Goal: Book appointment/travel/reservation

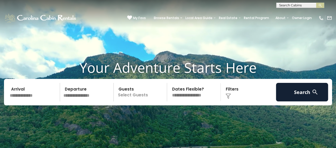
click at [31, 93] on input "text" at bounding box center [34, 92] width 52 height 19
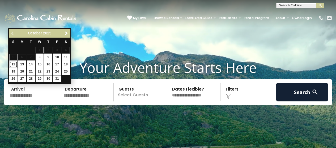
click at [14, 61] on link "12" at bounding box center [13, 64] width 8 height 7
type input "********"
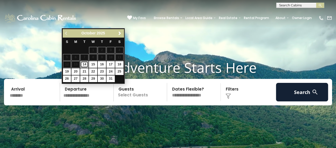
click at [84, 64] on link "14" at bounding box center [84, 64] width 8 height 7
type input "********"
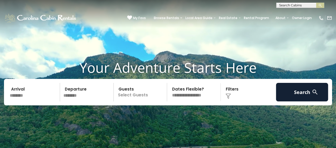
click at [137, 96] on p "Select Guests" at bounding box center [141, 92] width 52 height 19
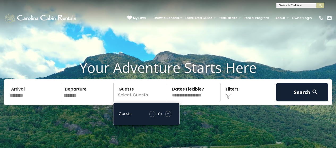
click at [168, 114] on span "+" at bounding box center [168, 113] width 2 height 5
click at [205, 93] on select "**********" at bounding box center [194, 92] width 52 height 19
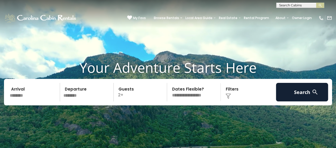
click at [198, 92] on select "**********" at bounding box center [194, 92] width 52 height 19
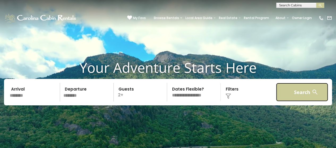
click at [299, 96] on button "Search" at bounding box center [302, 92] width 52 height 19
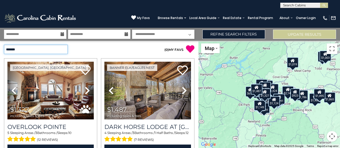
click at [65, 47] on select "**********" at bounding box center [36, 49] width 64 height 9
select select "*********"
click at [4, 45] on select "**********" at bounding box center [36, 49] width 64 height 9
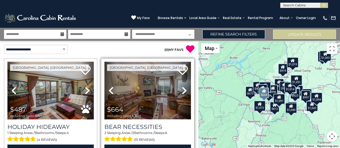
click at [148, 100] on img at bounding box center [147, 91] width 86 height 58
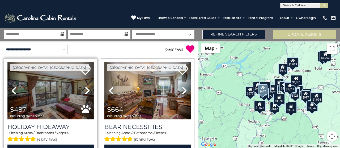
click at [57, 90] on img at bounding box center [50, 91] width 86 height 58
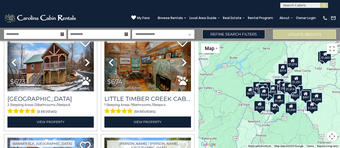
scroll to position [146, 0]
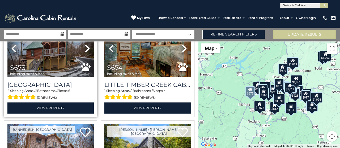
click at [31, 57] on img at bounding box center [50, 49] width 86 height 58
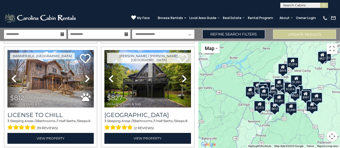
scroll to position [223, 0]
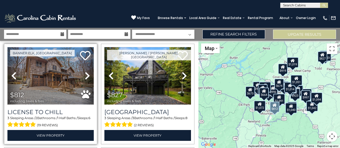
click at [49, 84] on img at bounding box center [50, 76] width 86 height 58
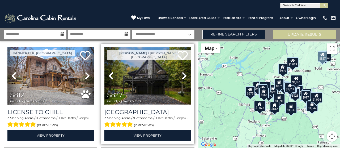
click at [146, 85] on img at bounding box center [147, 76] width 86 height 58
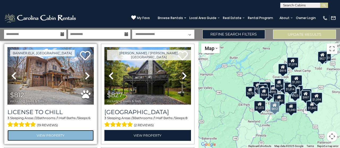
click at [58, 132] on link "View Property" at bounding box center [50, 135] width 86 height 11
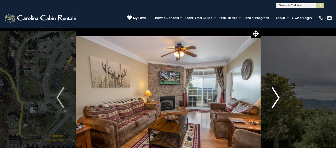
click at [276, 102] on img "Next" at bounding box center [275, 97] width 8 height 21
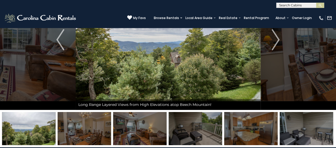
scroll to position [63, 0]
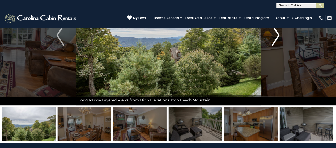
click at [274, 36] on img "Next" at bounding box center [275, 35] width 8 height 21
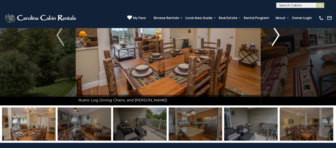
click at [274, 36] on img "Next" at bounding box center [275, 35] width 8 height 21
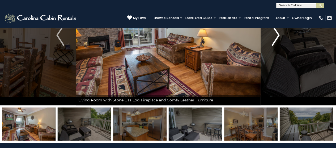
click at [274, 36] on img "Next" at bounding box center [275, 35] width 8 height 21
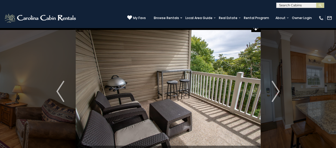
scroll to position [0, 0]
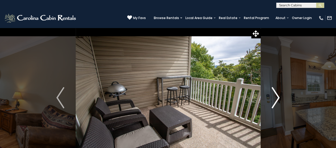
click at [277, 96] on img "Next" at bounding box center [275, 97] width 8 height 21
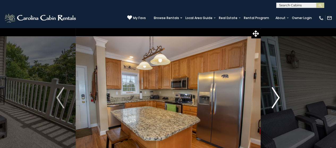
click at [277, 96] on img "Next" at bounding box center [275, 97] width 8 height 21
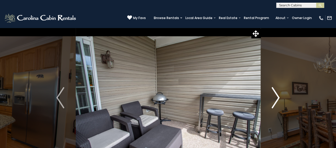
click at [277, 96] on img "Next" at bounding box center [275, 97] width 8 height 21
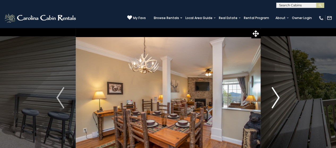
click at [277, 96] on img "Next" at bounding box center [275, 97] width 8 height 21
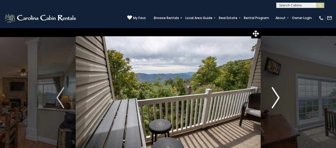
click at [277, 96] on img "Next" at bounding box center [275, 97] width 8 height 21
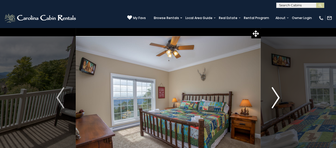
click at [277, 96] on img "Next" at bounding box center [275, 97] width 8 height 21
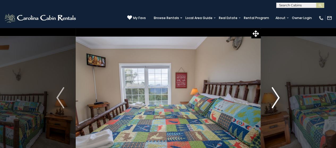
click at [277, 96] on img "Next" at bounding box center [275, 97] width 8 height 21
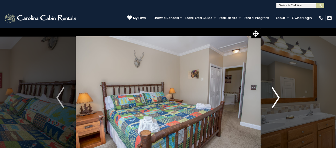
click at [277, 96] on img "Next" at bounding box center [275, 97] width 8 height 21
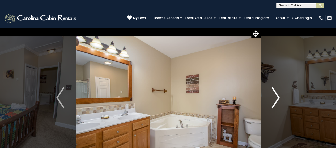
click at [277, 96] on img "Next" at bounding box center [275, 97] width 8 height 21
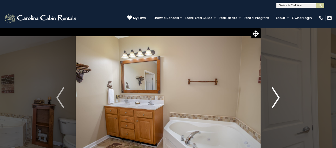
click at [277, 96] on img "Next" at bounding box center [275, 97] width 8 height 21
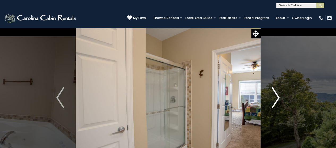
click at [277, 96] on img "Next" at bounding box center [275, 97] width 8 height 21
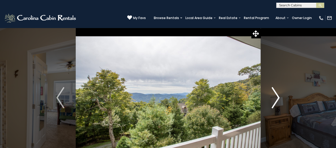
click at [277, 96] on img "Next" at bounding box center [275, 97] width 8 height 21
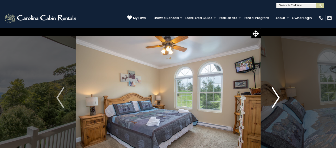
click at [277, 96] on img "Next" at bounding box center [275, 97] width 8 height 21
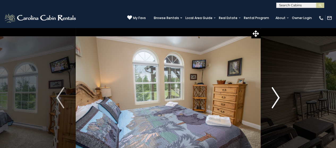
click at [277, 96] on img "Next" at bounding box center [275, 97] width 8 height 21
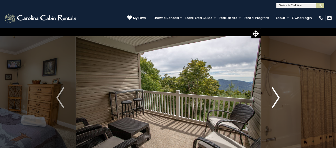
click at [277, 96] on img "Next" at bounding box center [275, 97] width 8 height 21
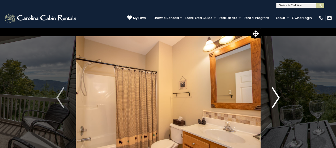
click at [277, 96] on img "Next" at bounding box center [275, 97] width 8 height 21
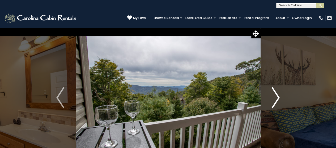
click at [277, 96] on img "Next" at bounding box center [275, 97] width 8 height 21
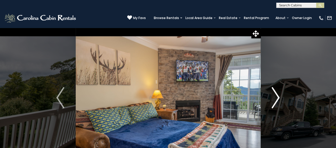
click at [277, 96] on img "Next" at bounding box center [275, 97] width 8 height 21
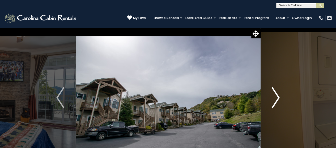
click at [277, 96] on img "Next" at bounding box center [275, 97] width 8 height 21
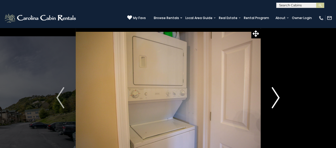
click at [277, 96] on img "Next" at bounding box center [275, 97] width 8 height 21
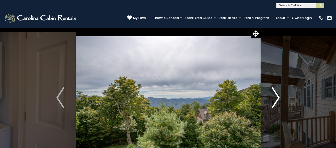
click at [277, 96] on img "Next" at bounding box center [275, 97] width 8 height 21
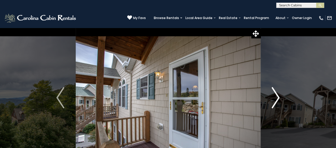
click at [277, 96] on img "Next" at bounding box center [275, 97] width 8 height 21
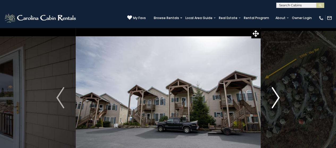
click at [277, 96] on img "Next" at bounding box center [275, 97] width 8 height 21
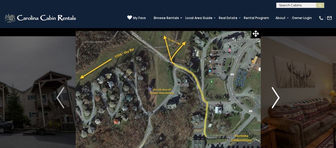
click at [277, 96] on img "Next" at bounding box center [275, 97] width 8 height 21
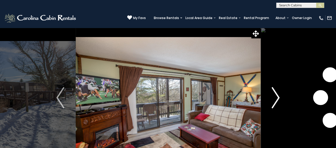
click at [274, 100] on img "Next" at bounding box center [275, 97] width 8 height 21
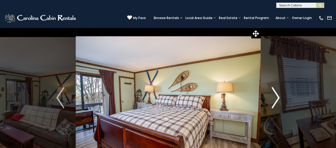
click at [274, 100] on img "Next" at bounding box center [275, 97] width 8 height 21
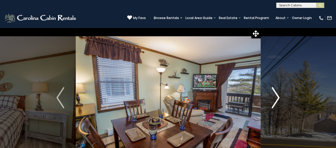
click at [274, 100] on img "Next" at bounding box center [275, 97] width 8 height 21
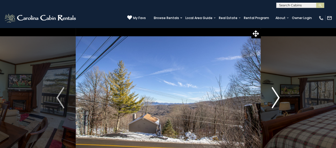
click at [274, 100] on img "Next" at bounding box center [275, 97] width 8 height 21
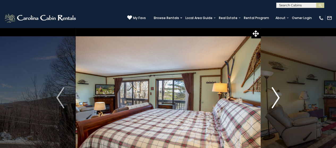
click at [274, 100] on img "Next" at bounding box center [275, 97] width 8 height 21
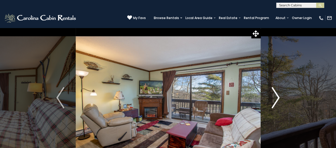
click at [274, 100] on img "Next" at bounding box center [275, 97] width 8 height 21
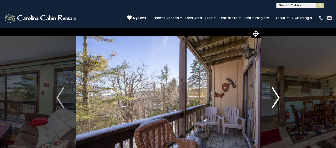
click at [274, 100] on img "Next" at bounding box center [275, 97] width 8 height 21
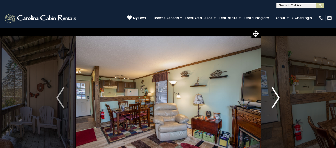
click at [274, 100] on img "Next" at bounding box center [275, 97] width 8 height 21
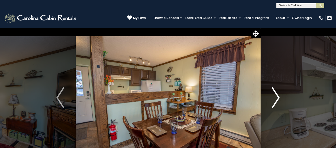
click at [274, 100] on img "Next" at bounding box center [275, 97] width 8 height 21
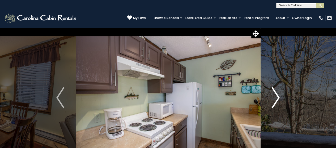
click at [274, 100] on img "Next" at bounding box center [275, 97] width 8 height 21
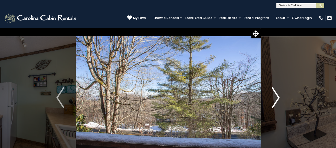
click at [274, 100] on img "Next" at bounding box center [275, 97] width 8 height 21
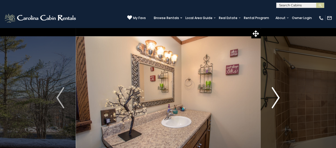
click at [274, 100] on img "Next" at bounding box center [275, 97] width 8 height 21
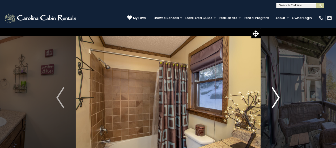
click at [274, 100] on img "Next" at bounding box center [275, 97] width 8 height 21
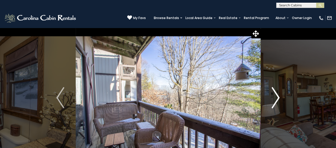
click at [274, 100] on img "Next" at bounding box center [275, 97] width 8 height 21
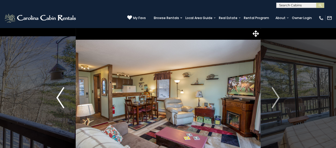
click at [58, 97] on img "Previous" at bounding box center [60, 97] width 8 height 21
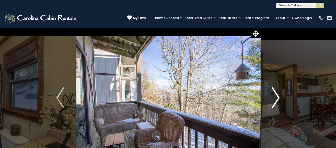
click at [278, 97] on img "Next" at bounding box center [275, 97] width 8 height 21
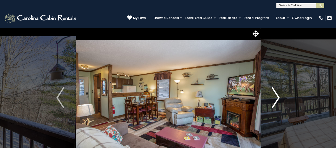
click at [278, 97] on img "Next" at bounding box center [275, 97] width 8 height 21
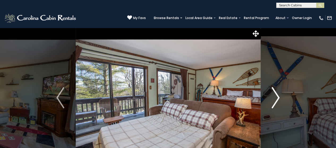
click at [278, 97] on img "Next" at bounding box center [275, 97] width 8 height 21
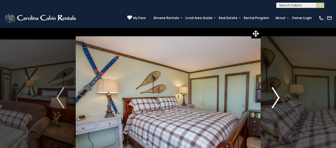
click at [278, 97] on img "Next" at bounding box center [275, 97] width 8 height 21
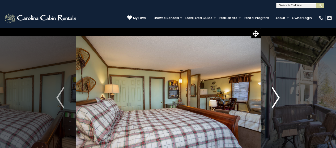
click at [278, 97] on img "Next" at bounding box center [275, 97] width 8 height 21
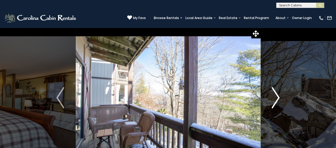
click at [278, 97] on img "Next" at bounding box center [275, 97] width 8 height 21
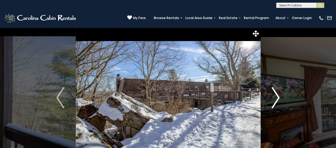
click at [278, 97] on img "Next" at bounding box center [275, 97] width 8 height 21
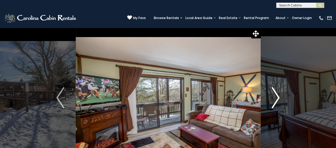
click at [278, 97] on img "Next" at bounding box center [275, 97] width 8 height 21
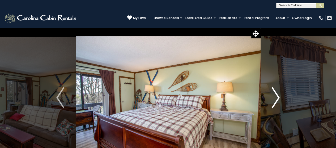
click at [278, 97] on img "Next" at bounding box center [275, 97] width 8 height 21
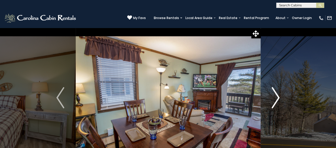
click at [278, 97] on img "Next" at bounding box center [275, 97] width 8 height 21
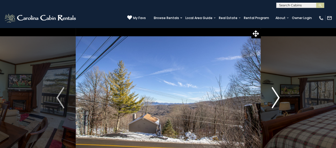
click at [278, 97] on img "Next" at bounding box center [275, 97] width 8 height 21
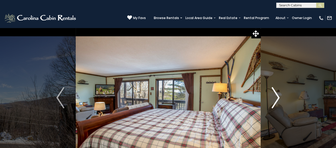
click at [278, 97] on img "Next" at bounding box center [275, 97] width 8 height 21
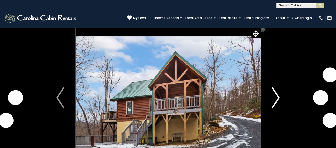
click at [275, 99] on img "Next" at bounding box center [275, 97] width 8 height 21
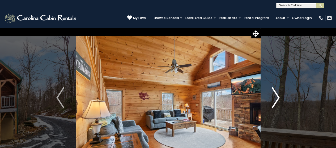
click at [275, 99] on img "Next" at bounding box center [275, 97] width 8 height 21
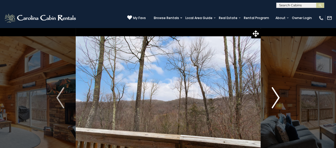
click at [275, 99] on img "Next" at bounding box center [275, 97] width 8 height 21
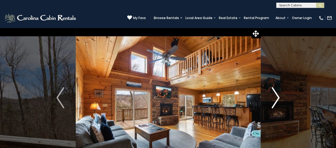
click at [275, 99] on img "Next" at bounding box center [275, 97] width 8 height 21
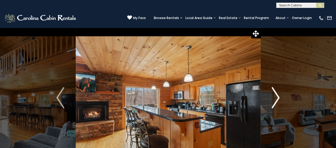
click at [275, 99] on img "Next" at bounding box center [275, 97] width 8 height 21
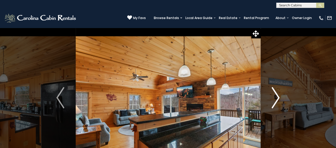
click at [275, 99] on img "Next" at bounding box center [275, 97] width 8 height 21
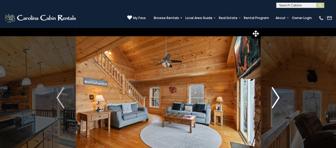
click at [275, 99] on img "Next" at bounding box center [275, 97] width 8 height 21
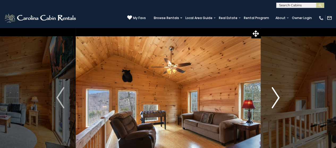
click at [275, 99] on img "Next" at bounding box center [275, 97] width 8 height 21
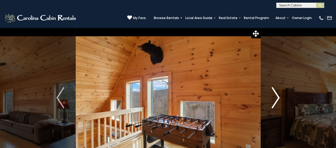
click at [275, 99] on img "Next" at bounding box center [275, 97] width 8 height 21
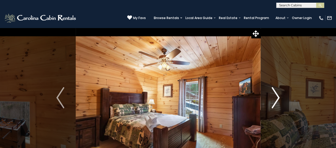
click at [275, 99] on img "Next" at bounding box center [275, 97] width 8 height 21
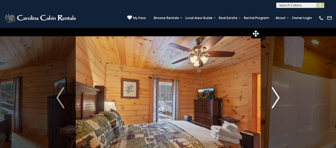
click at [275, 99] on img "Next" at bounding box center [275, 97] width 8 height 21
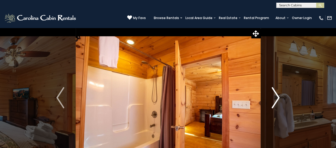
click at [275, 99] on img "Next" at bounding box center [275, 97] width 8 height 21
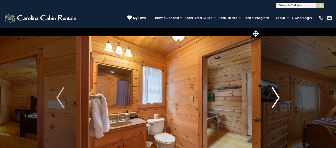
click at [275, 99] on img "Next" at bounding box center [275, 97] width 8 height 21
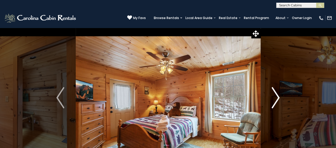
click at [275, 99] on img "Next" at bounding box center [275, 97] width 8 height 21
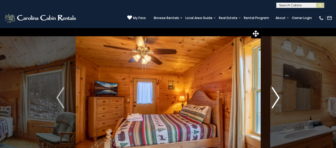
click at [275, 99] on img "Next" at bounding box center [275, 97] width 8 height 21
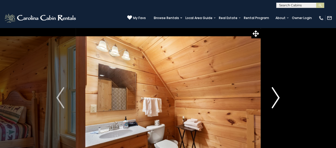
click at [275, 99] on img "Next" at bounding box center [275, 97] width 8 height 21
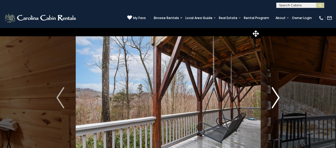
click at [275, 99] on img "Next" at bounding box center [275, 97] width 8 height 21
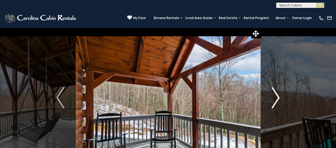
click at [275, 99] on img "Next" at bounding box center [275, 97] width 8 height 21
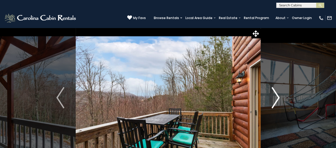
click at [275, 99] on img "Next" at bounding box center [275, 97] width 8 height 21
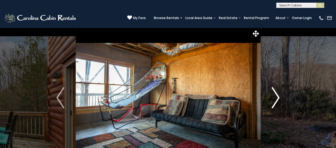
click at [275, 99] on img "Next" at bounding box center [275, 97] width 8 height 21
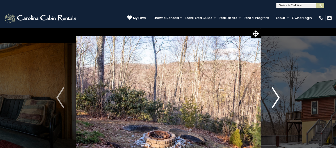
click at [275, 99] on img "Next" at bounding box center [275, 97] width 8 height 21
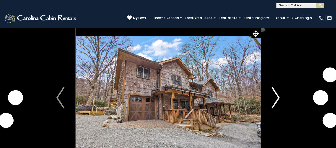
click at [277, 97] on img "Next" at bounding box center [275, 97] width 8 height 21
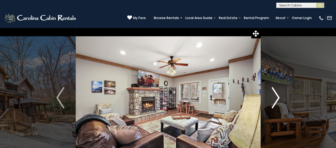
click at [276, 97] on img "Next" at bounding box center [275, 97] width 8 height 21
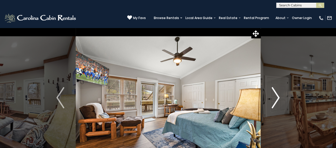
click at [276, 97] on img "Next" at bounding box center [275, 97] width 8 height 21
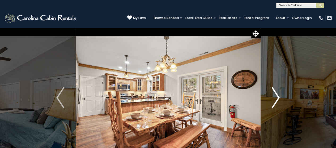
click at [276, 97] on img "Next" at bounding box center [275, 97] width 8 height 21
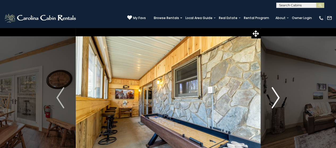
click at [276, 97] on img "Next" at bounding box center [275, 97] width 8 height 21
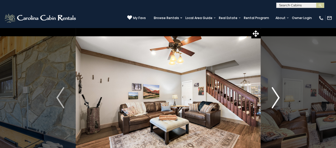
click at [276, 97] on img "Next" at bounding box center [275, 97] width 8 height 21
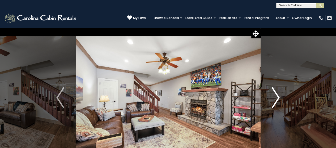
click at [276, 97] on img "Next" at bounding box center [275, 97] width 8 height 21
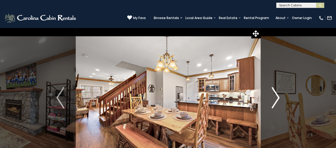
click at [276, 97] on img "Next" at bounding box center [275, 97] width 8 height 21
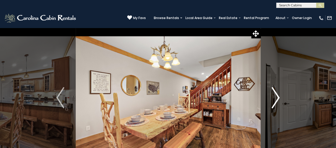
click at [276, 97] on img "Next" at bounding box center [275, 97] width 8 height 21
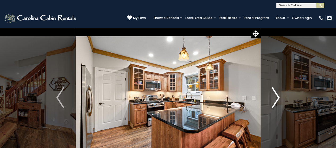
click at [276, 97] on img "Next" at bounding box center [275, 97] width 8 height 21
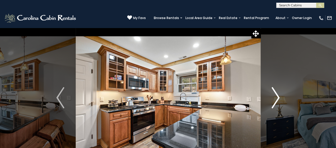
click at [276, 97] on img "Next" at bounding box center [275, 97] width 8 height 21
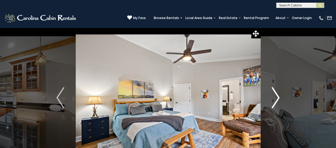
click at [276, 97] on img "Next" at bounding box center [275, 97] width 8 height 21
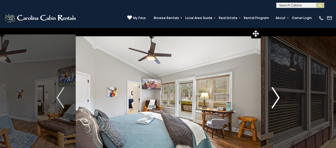
click at [276, 97] on img "Next" at bounding box center [275, 97] width 8 height 21
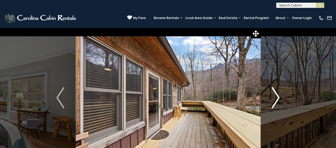
click at [276, 97] on img "Next" at bounding box center [275, 97] width 8 height 21
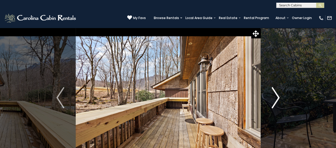
click at [276, 97] on img "Next" at bounding box center [275, 97] width 8 height 21
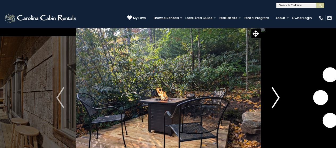
click at [276, 97] on img "Next" at bounding box center [275, 97] width 8 height 21
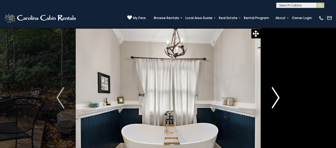
click at [276, 97] on img "Next" at bounding box center [275, 97] width 8 height 21
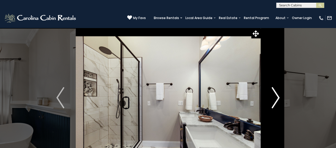
click at [276, 97] on img "Next" at bounding box center [275, 97] width 8 height 21
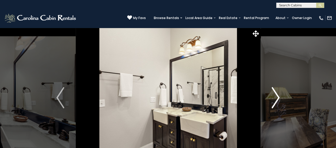
click at [276, 97] on img "Next" at bounding box center [275, 97] width 8 height 21
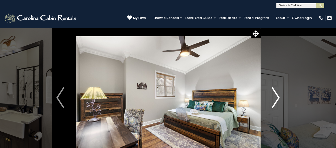
click at [276, 97] on img "Next" at bounding box center [275, 97] width 8 height 21
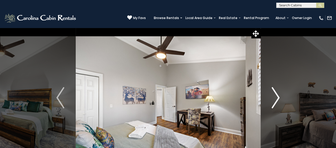
click at [276, 97] on img "Next" at bounding box center [275, 97] width 8 height 21
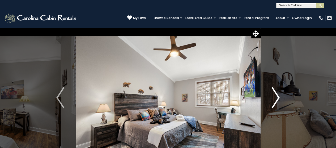
click at [276, 97] on img "Next" at bounding box center [275, 97] width 8 height 21
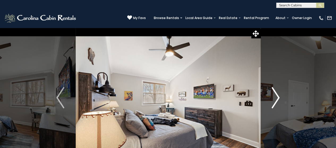
click at [276, 97] on img "Next" at bounding box center [275, 97] width 8 height 21
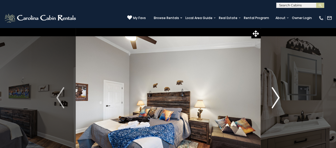
click at [276, 97] on img "Next" at bounding box center [275, 97] width 8 height 21
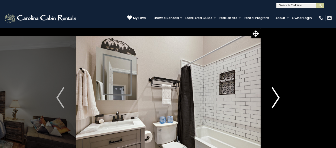
click at [276, 97] on img "Next" at bounding box center [275, 97] width 8 height 21
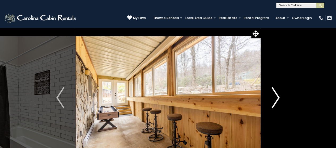
click at [276, 97] on img "Next" at bounding box center [275, 97] width 8 height 21
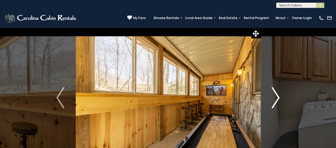
click at [276, 97] on img "Next" at bounding box center [275, 97] width 8 height 21
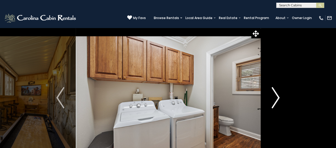
click at [276, 97] on img "Next" at bounding box center [275, 97] width 8 height 21
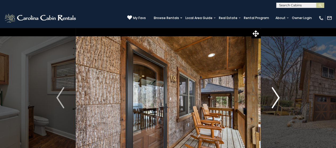
click at [276, 97] on img "Next" at bounding box center [275, 97] width 8 height 21
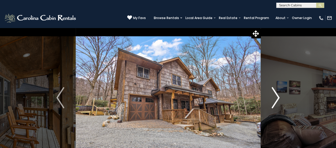
click at [276, 97] on img "Next" at bounding box center [275, 97] width 8 height 21
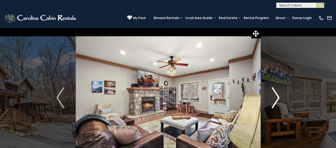
click at [276, 97] on img "Next" at bounding box center [275, 97] width 8 height 21
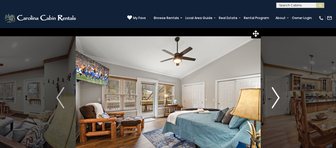
click at [276, 97] on img "Next" at bounding box center [275, 97] width 8 height 21
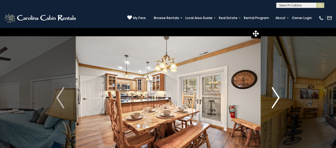
click at [276, 97] on img "Next" at bounding box center [275, 97] width 8 height 21
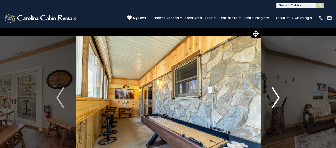
click at [276, 97] on img "Next" at bounding box center [275, 97] width 8 height 21
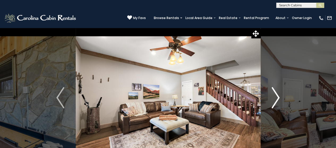
click at [276, 97] on img "Next" at bounding box center [275, 97] width 8 height 21
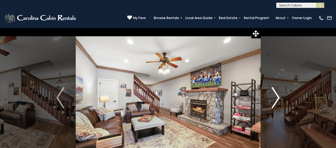
click at [276, 97] on img "Next" at bounding box center [275, 97] width 8 height 21
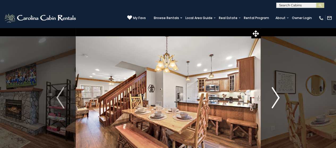
click at [276, 97] on img "Next" at bounding box center [275, 97] width 8 height 21
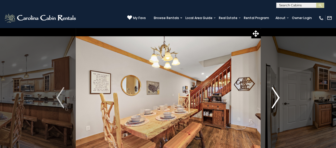
click at [276, 97] on img "Next" at bounding box center [275, 97] width 8 height 21
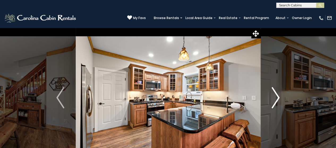
click at [276, 97] on img "Next" at bounding box center [275, 97] width 8 height 21
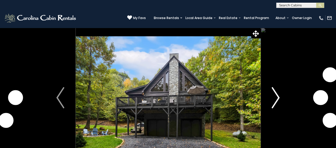
click at [272, 102] on img "Next" at bounding box center [275, 97] width 8 height 21
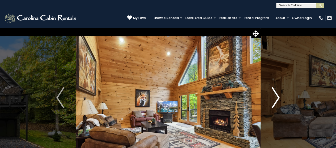
click at [272, 102] on img "Next" at bounding box center [275, 97] width 8 height 21
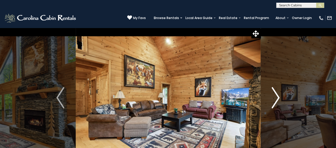
click at [272, 102] on img "Next" at bounding box center [275, 97] width 8 height 21
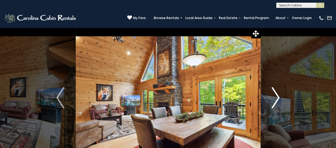
click at [272, 102] on img "Next" at bounding box center [275, 97] width 8 height 21
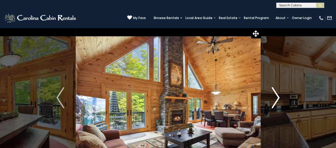
click at [272, 102] on img "Next" at bounding box center [275, 97] width 8 height 21
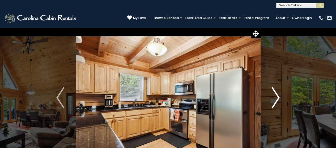
click at [272, 102] on img "Next" at bounding box center [275, 97] width 8 height 21
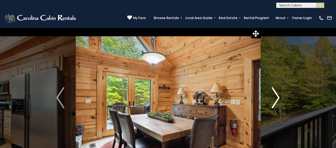
click at [272, 102] on img "Next" at bounding box center [275, 97] width 8 height 21
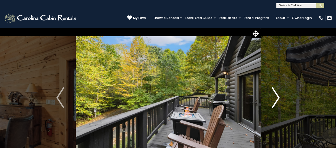
click at [272, 102] on img "Next" at bounding box center [275, 97] width 8 height 21
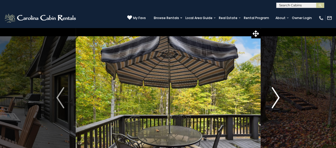
click at [272, 102] on img "Next" at bounding box center [275, 97] width 8 height 21
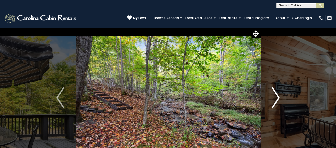
click at [272, 102] on img "Next" at bounding box center [275, 97] width 8 height 21
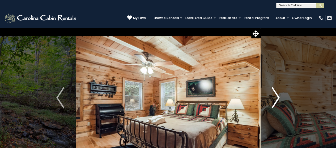
click at [272, 102] on img "Next" at bounding box center [275, 97] width 8 height 21
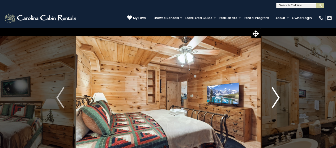
click at [272, 102] on img "Next" at bounding box center [275, 97] width 8 height 21
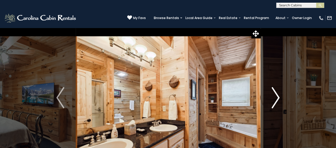
click at [272, 102] on img "Next" at bounding box center [275, 97] width 8 height 21
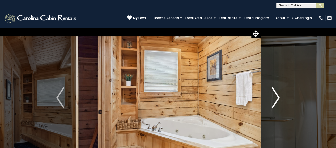
click at [272, 102] on img "Next" at bounding box center [275, 97] width 8 height 21
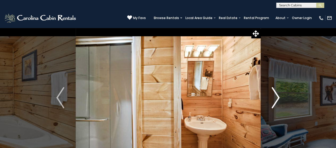
click at [272, 102] on img "Next" at bounding box center [275, 97] width 8 height 21
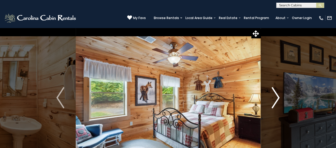
click at [272, 102] on img "Next" at bounding box center [275, 97] width 8 height 21
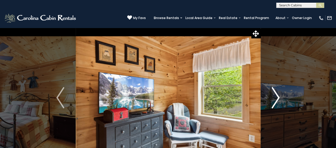
click at [272, 102] on img "Next" at bounding box center [275, 97] width 8 height 21
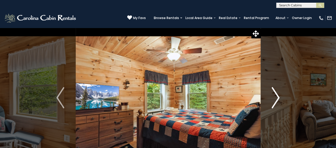
click at [272, 102] on img "Next" at bounding box center [275, 97] width 8 height 21
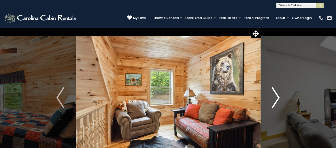
click at [272, 102] on img "Next" at bounding box center [275, 97] width 8 height 21
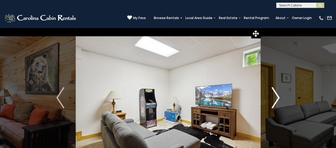
click at [272, 102] on img "Next" at bounding box center [275, 97] width 8 height 21
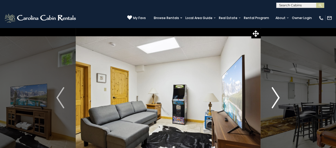
click at [272, 102] on img "Next" at bounding box center [275, 97] width 8 height 21
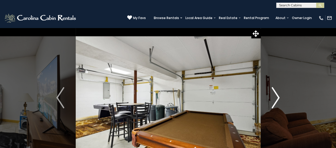
click at [272, 102] on img "Next" at bounding box center [275, 97] width 8 height 21
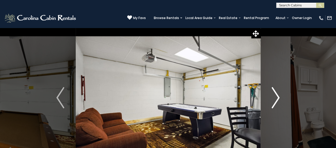
click at [272, 102] on img "Next" at bounding box center [275, 97] width 8 height 21
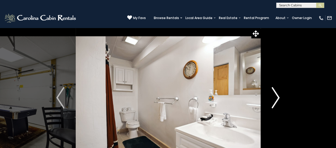
click at [272, 102] on img "Next" at bounding box center [275, 97] width 8 height 21
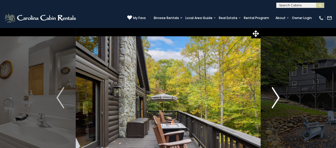
click at [272, 102] on img "Next" at bounding box center [275, 97] width 8 height 21
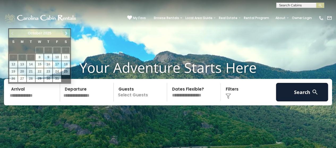
click at [33, 96] on input "text" at bounding box center [34, 92] width 52 height 19
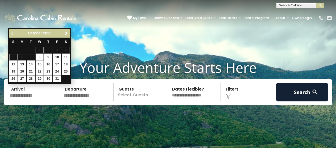
click at [32, 95] on input "text" at bounding box center [34, 92] width 52 height 19
click at [13, 63] on link "12" at bounding box center [13, 64] width 8 height 7
type input "********"
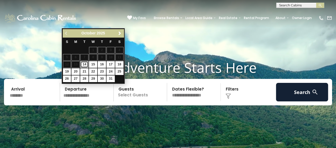
click at [84, 62] on link "14" at bounding box center [84, 64] width 8 height 7
type input "********"
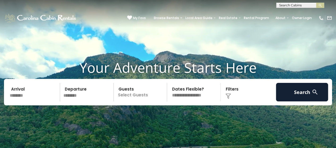
click at [135, 91] on p "Select Guests" at bounding box center [141, 92] width 52 height 19
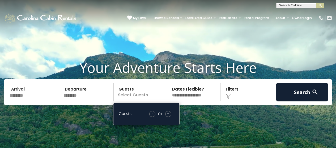
click at [169, 113] on div "+" at bounding box center [168, 114] width 6 height 6
click at [168, 112] on span "+" at bounding box center [168, 113] width 2 height 5
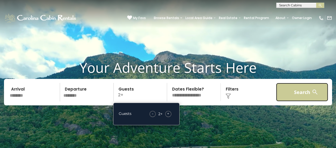
click at [294, 92] on button "Search" at bounding box center [302, 92] width 52 height 19
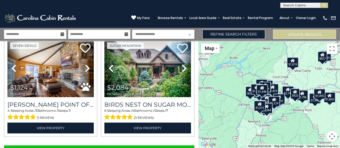
scroll to position [1485, 0]
